Goal: Share content: Share content

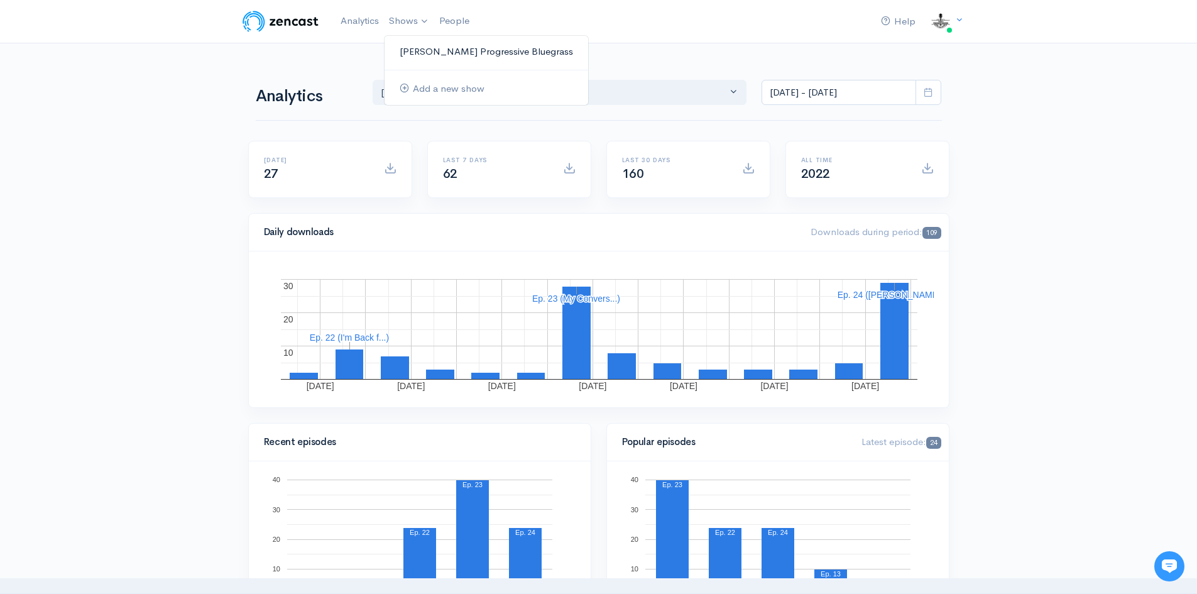
click at [423, 45] on link "[PERSON_NAME] Progressive Bluegrass" at bounding box center [486, 52] width 204 height 22
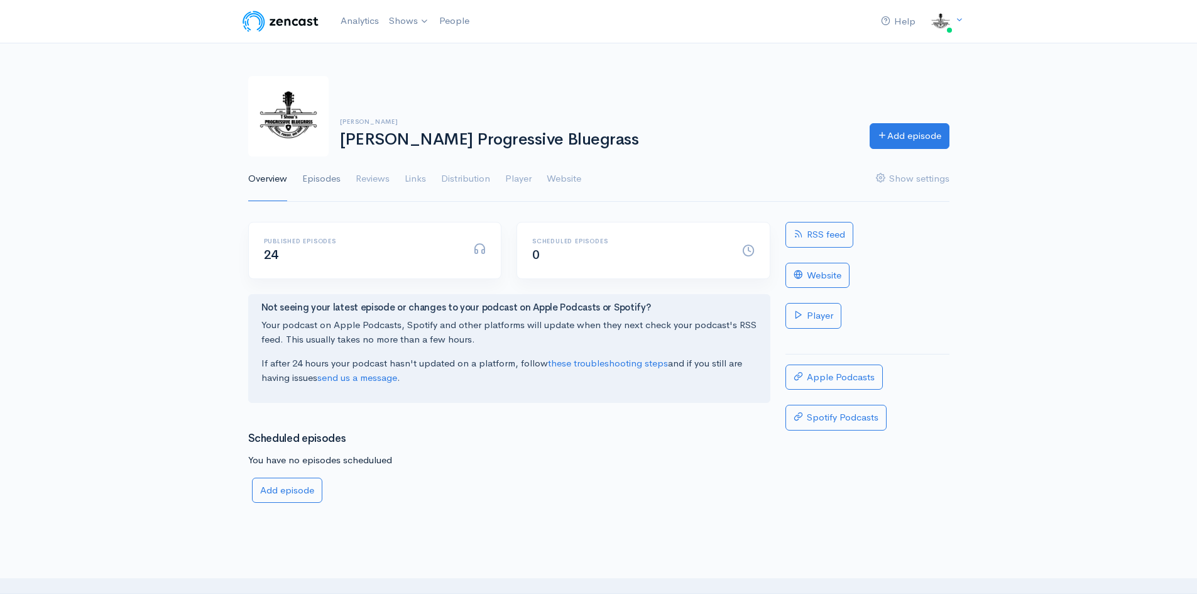
click at [329, 181] on link "Episodes" at bounding box center [321, 178] width 38 height 45
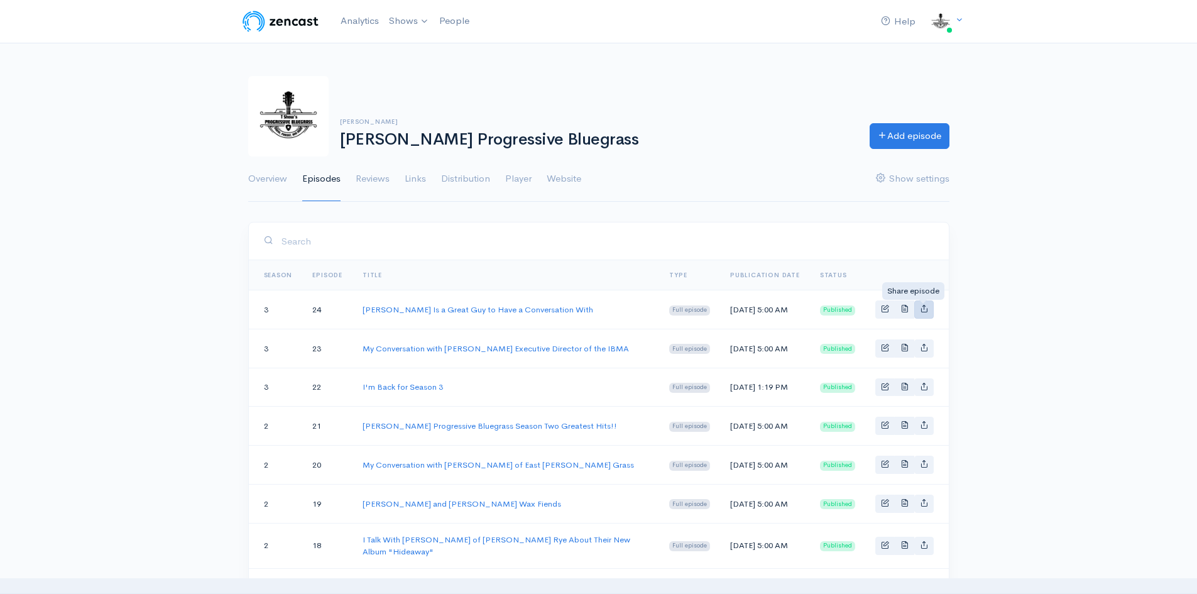
click at [925, 311] on icon "Basic example" at bounding box center [924, 308] width 8 height 8
type input "[URL][DOMAIN_NAME][PERSON_NAME][PERSON_NAME]"
type input "[URL][DOMAIN_NAME][PERSON_NAME]"
type input "<iframe src='[URL][DOMAIN_NAME]' width='100%' height='190' frameborder='0' scro…"
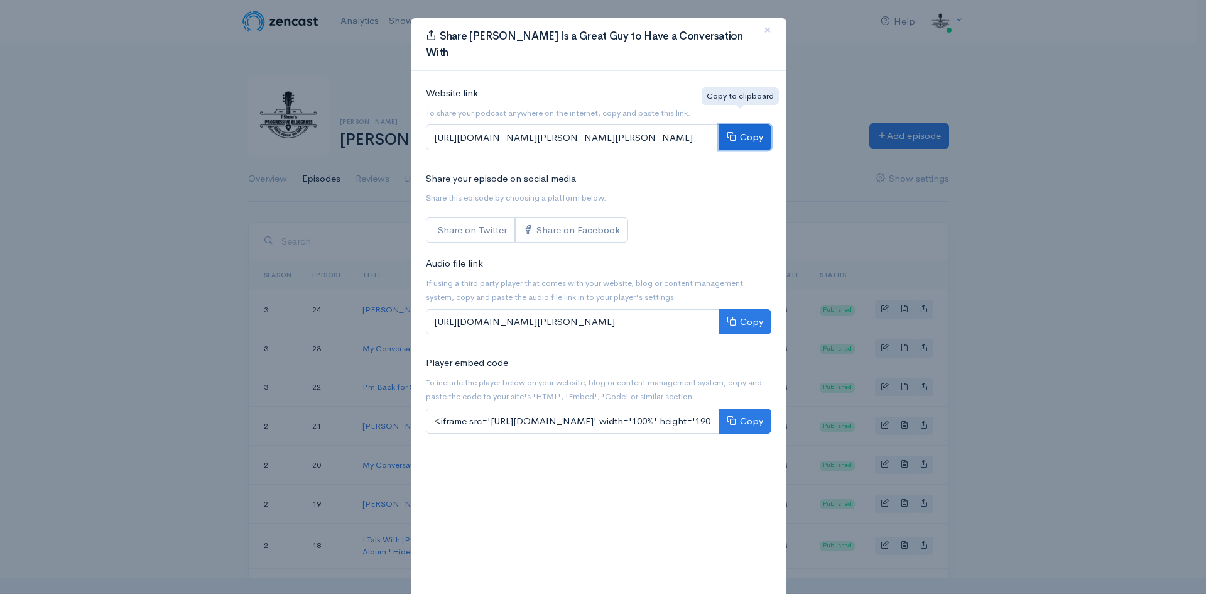
click at [749, 124] on button "Copy" at bounding box center [745, 137] width 53 height 26
click at [764, 29] on span "×" at bounding box center [768, 30] width 8 height 18
